Goal: Ask a question

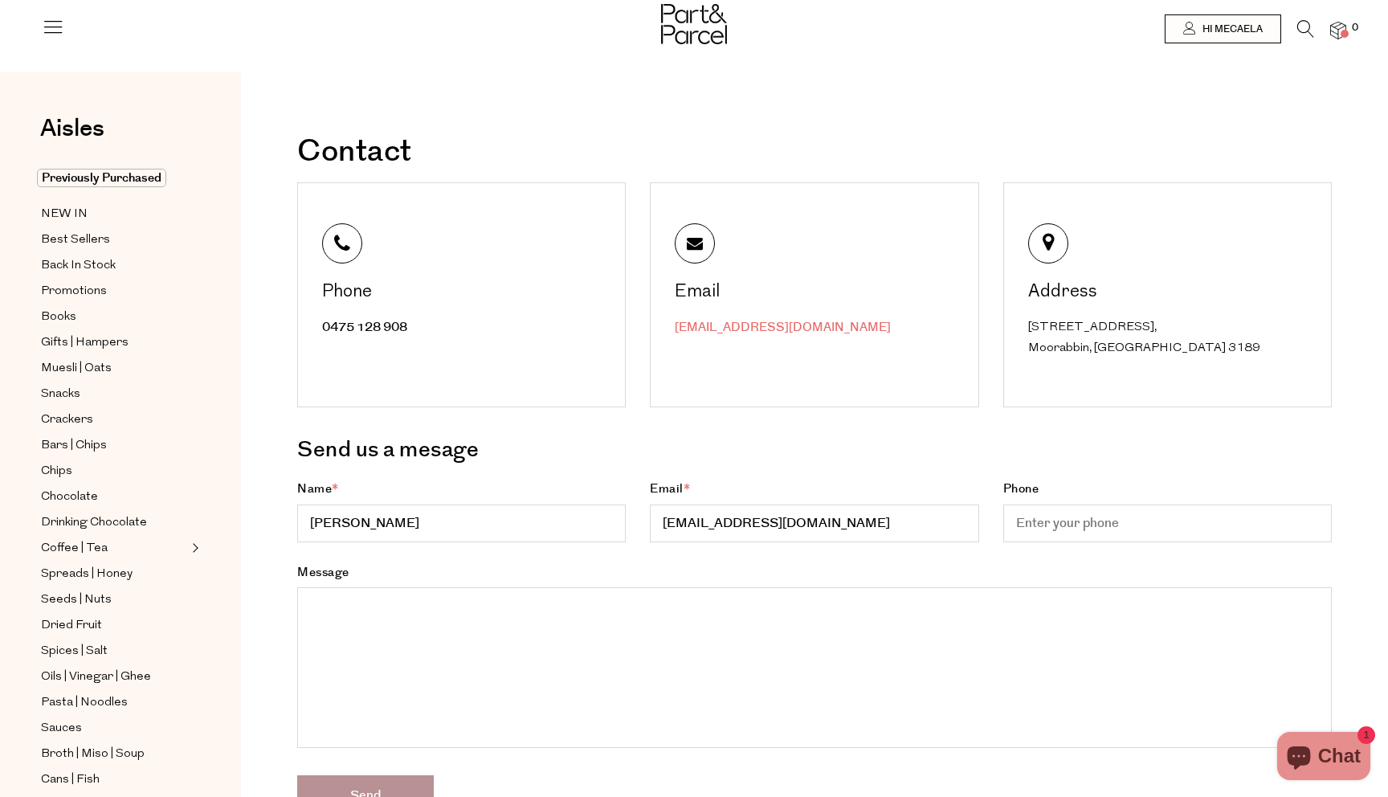
click at [725, 321] on link "[EMAIL_ADDRESS][DOMAIN_NAME]" at bounding box center [783, 327] width 216 height 17
click at [763, 326] on link "[EMAIL_ADDRESS][DOMAIN_NAME]" at bounding box center [783, 327] width 216 height 17
click at [448, 653] on textarea "Message" at bounding box center [814, 667] width 1035 height 161
click at [1071, 533] on input "Phone" at bounding box center [1167, 524] width 329 height 38
type input "0431243414"
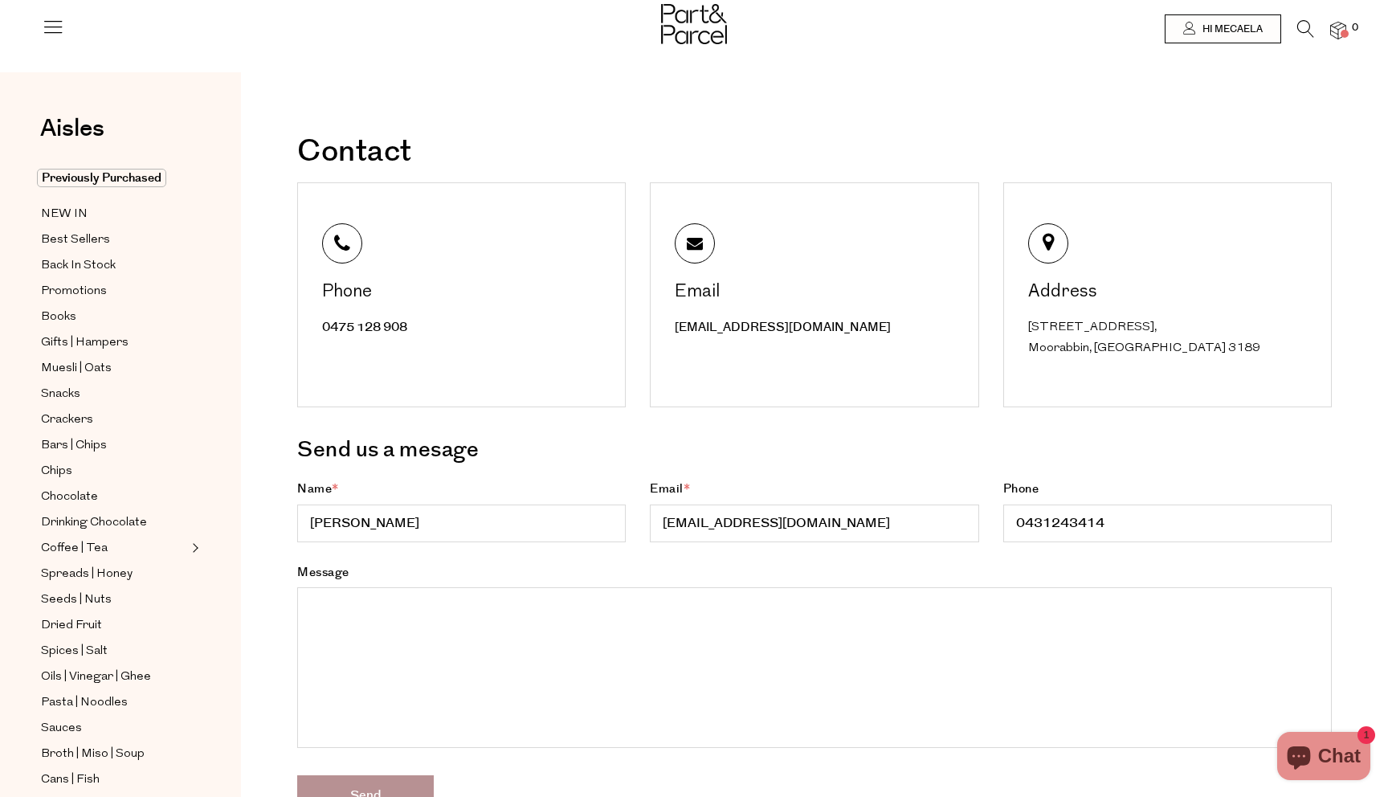
click at [900, 615] on textarea "Message" at bounding box center [814, 667] width 1035 height 161
click at [416, 607] on textarea "Message" at bounding box center [814, 667] width 1035 height 161
click at [522, 582] on div "Message" at bounding box center [814, 668] width 1059 height 213
click at [497, 597] on textarea "Message" at bounding box center [814, 667] width 1035 height 161
paste textarea "#71003"
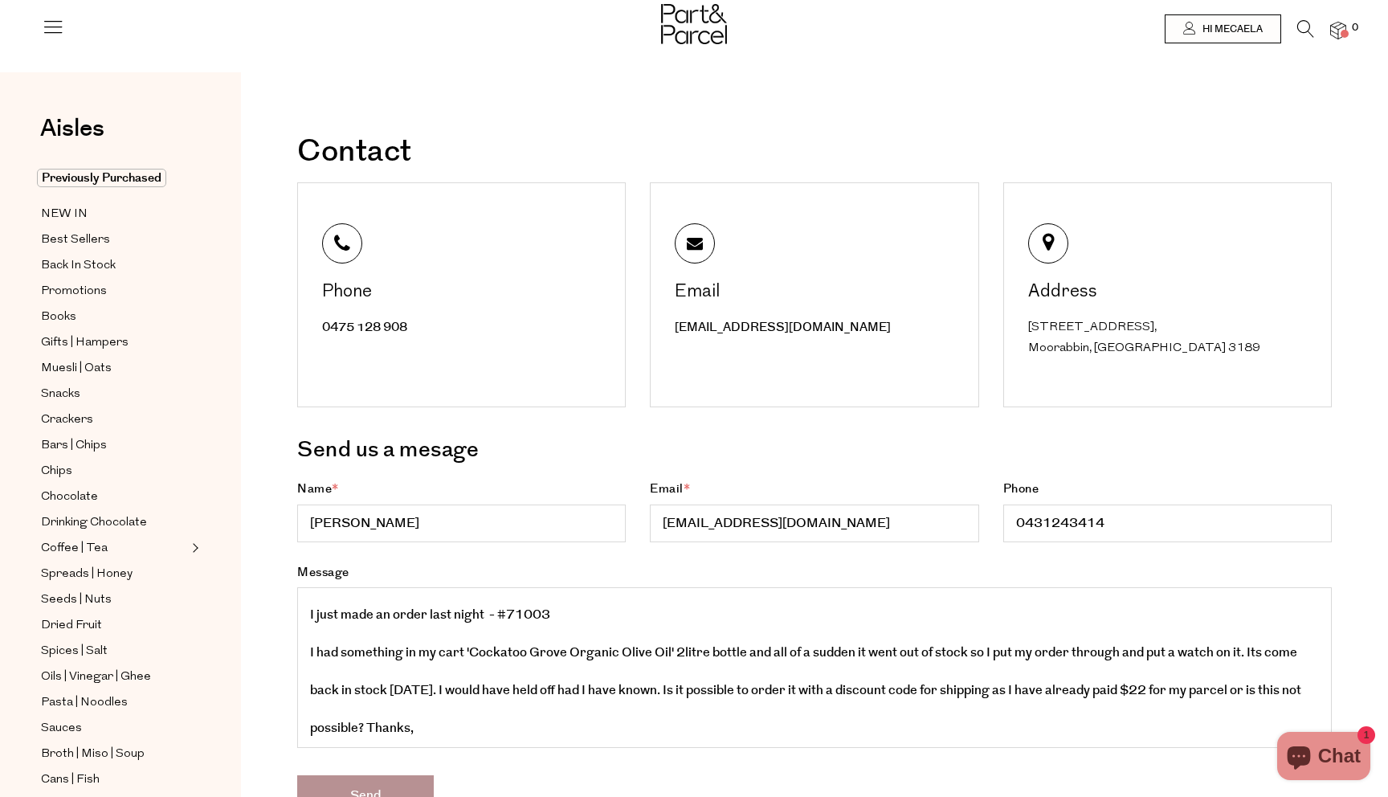
scroll to position [96, 0]
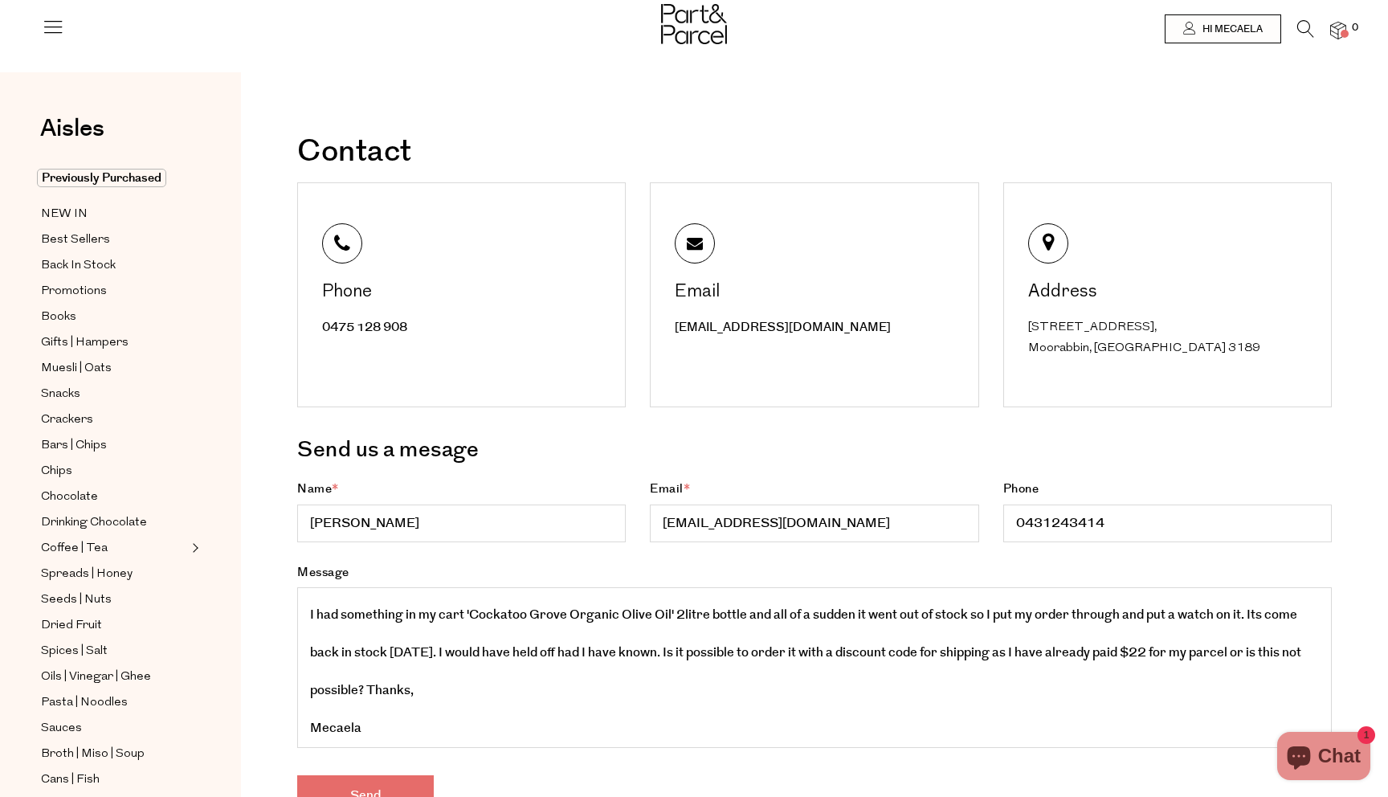
type textarea "Hi Part and Parcel, I just made an order last night - #71003 I had something in…"
click at [410, 779] on input "Send" at bounding box center [365, 795] width 137 height 40
